Goal: Information Seeking & Learning: Learn about a topic

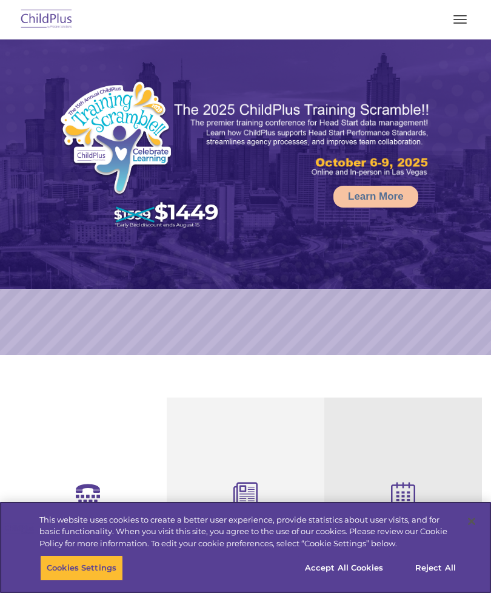
select select "MEDIUM"
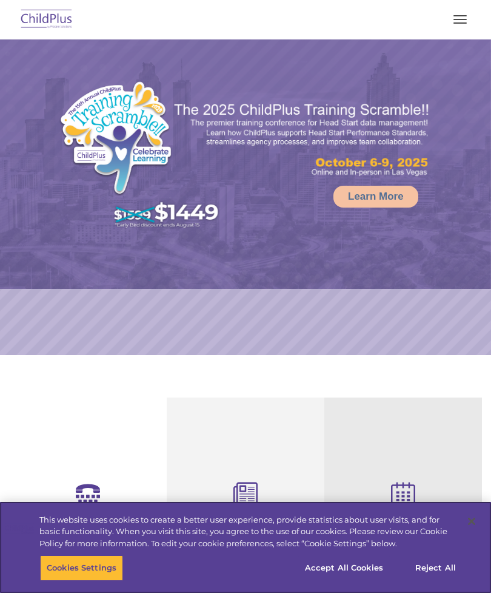
select select "MEDIUM"
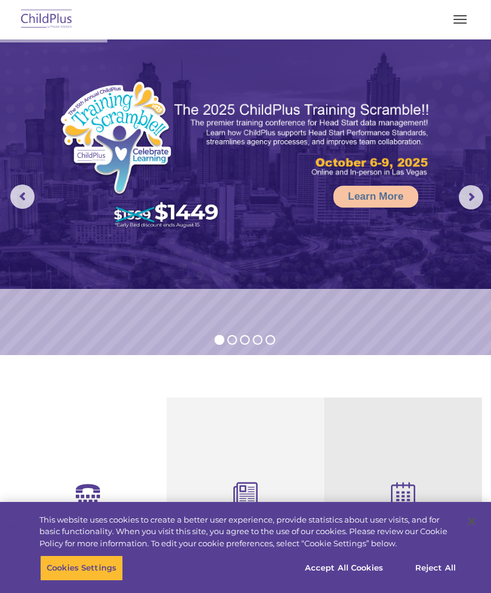
click at [463, 11] on button "button" at bounding box center [460, 19] width 25 height 19
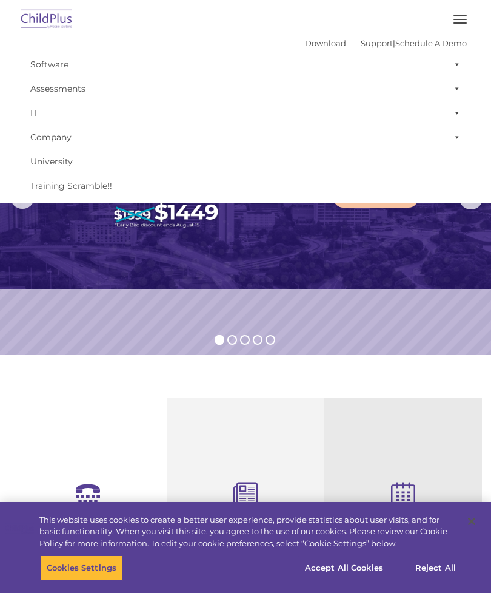
click at [36, 112] on link "IT" at bounding box center [245, 113] width 443 height 24
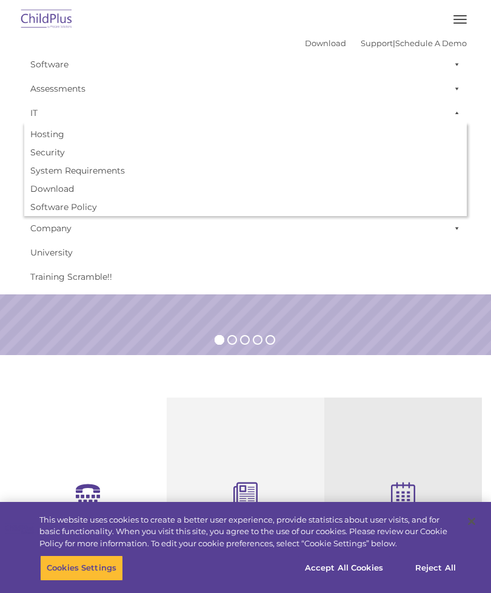
click at [390, 255] on link "University" at bounding box center [245, 252] width 443 height 24
